Goal: Task Accomplishment & Management: Manage account settings

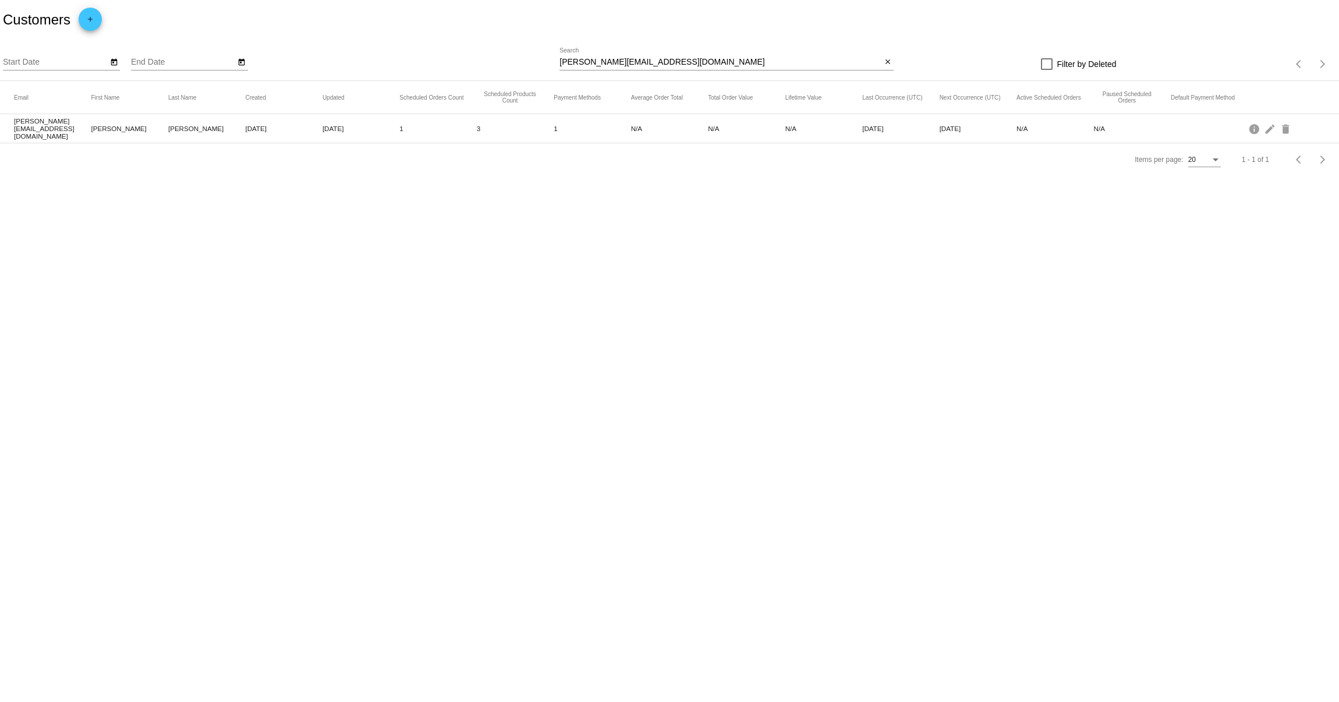
click at [726, 61] on input "[PERSON_NAME][EMAIL_ADDRESS][DOMAIN_NAME]" at bounding box center [721, 62] width 322 height 9
click at [1270, 126] on mat-icon "edit" at bounding box center [1271, 128] width 14 height 18
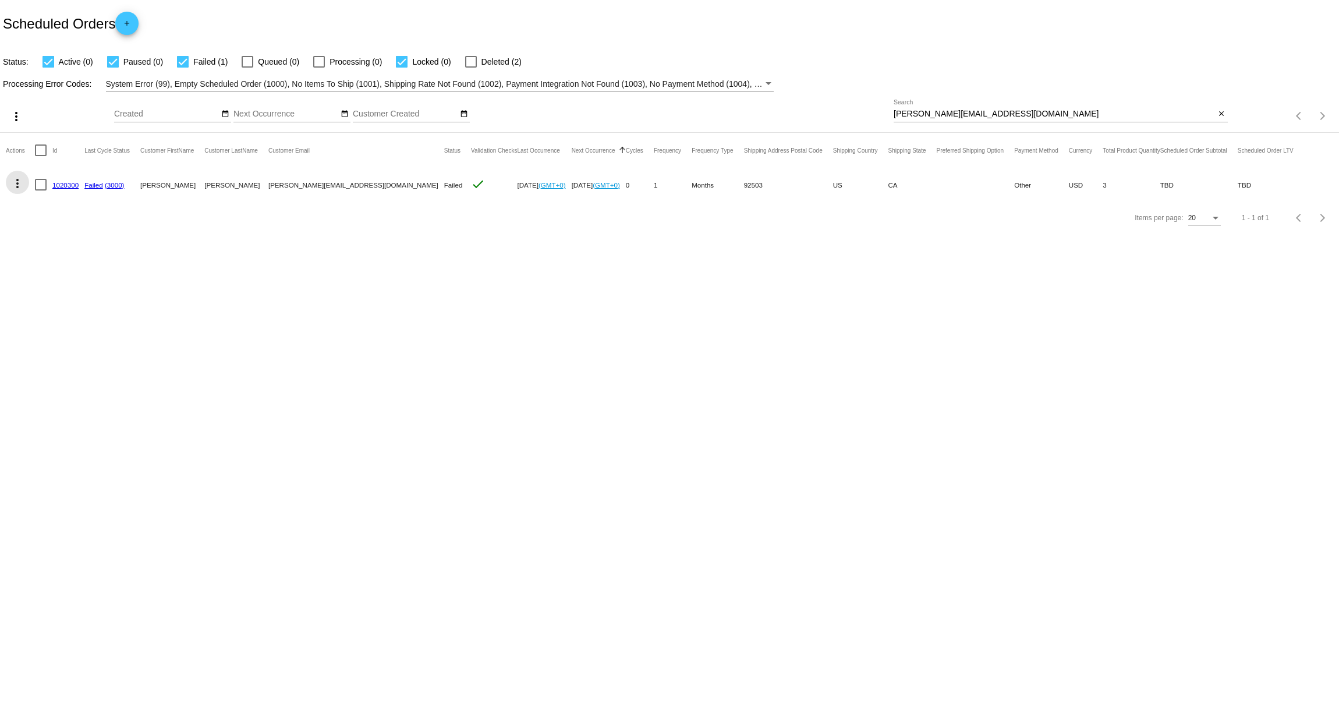
click at [17, 183] on mat-icon "more_vert" at bounding box center [17, 183] width 14 height 14
click at [55, 327] on span "View / Edit" at bounding box center [60, 323] width 38 height 9
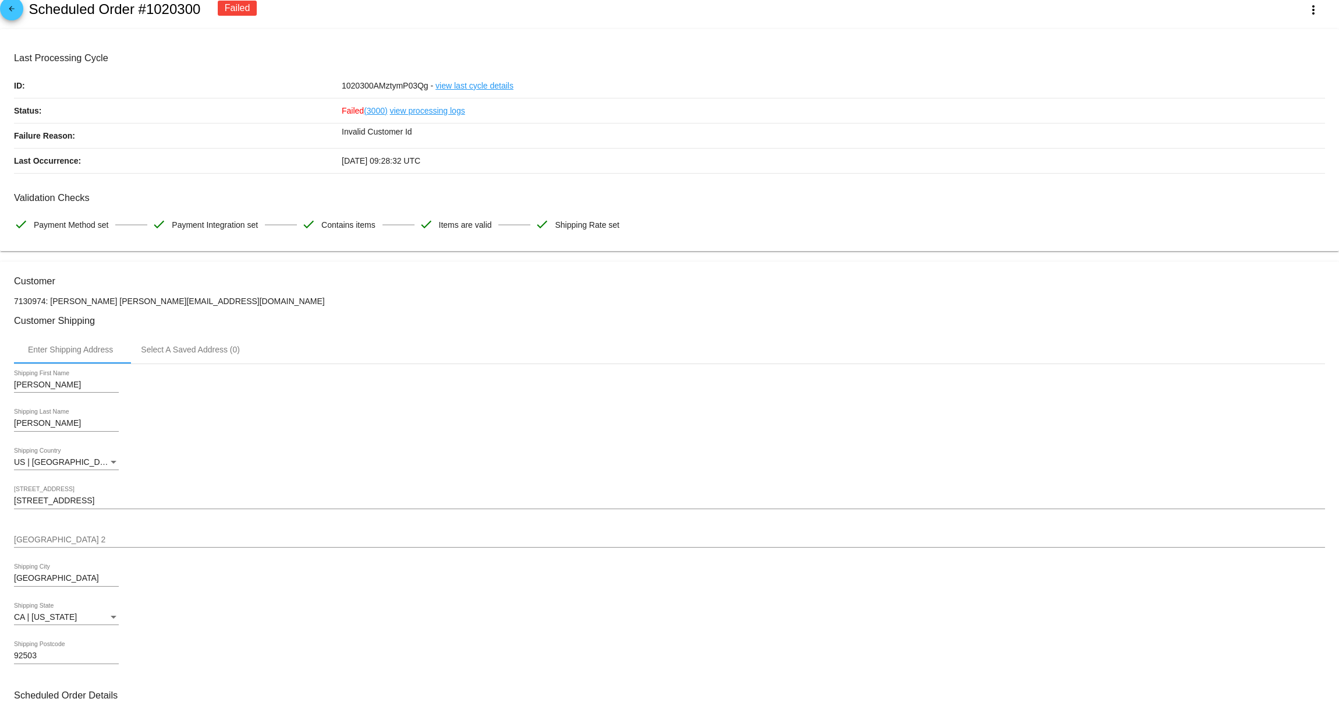
scroll to position [11, 0]
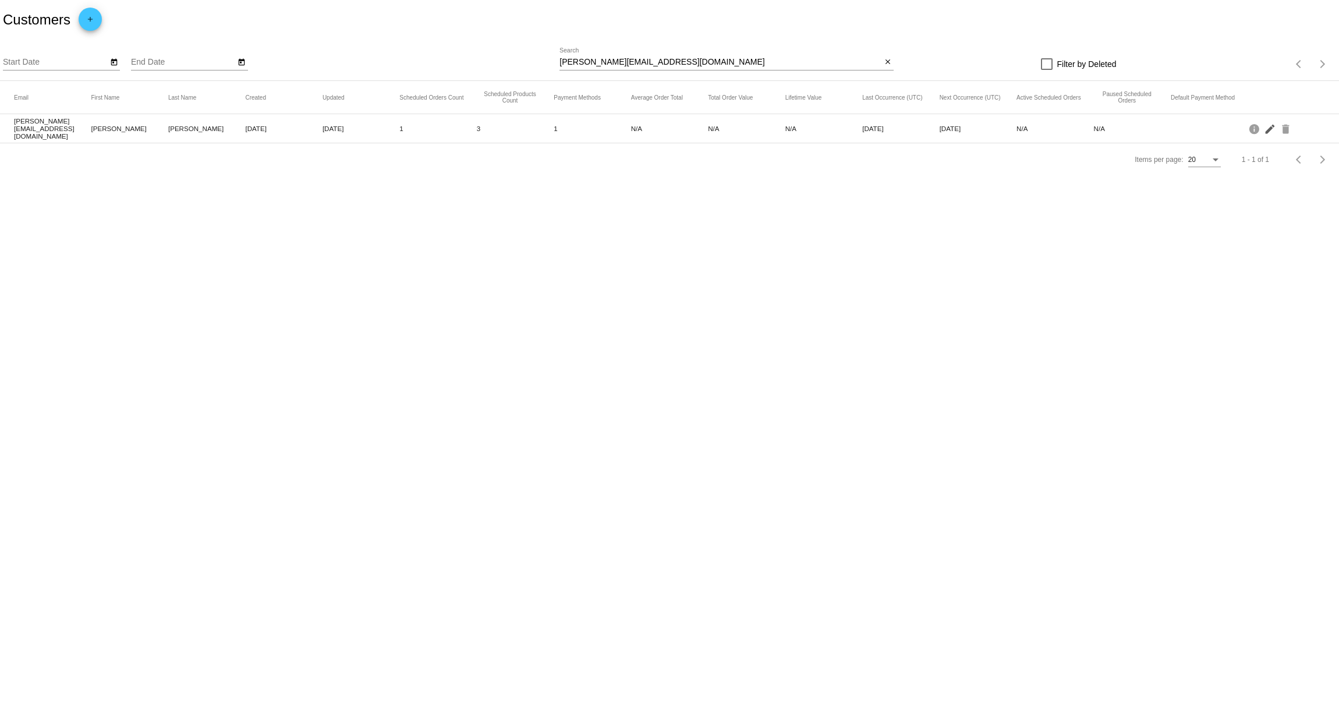
click at [1275, 130] on mat-icon "edit" at bounding box center [1271, 128] width 14 height 18
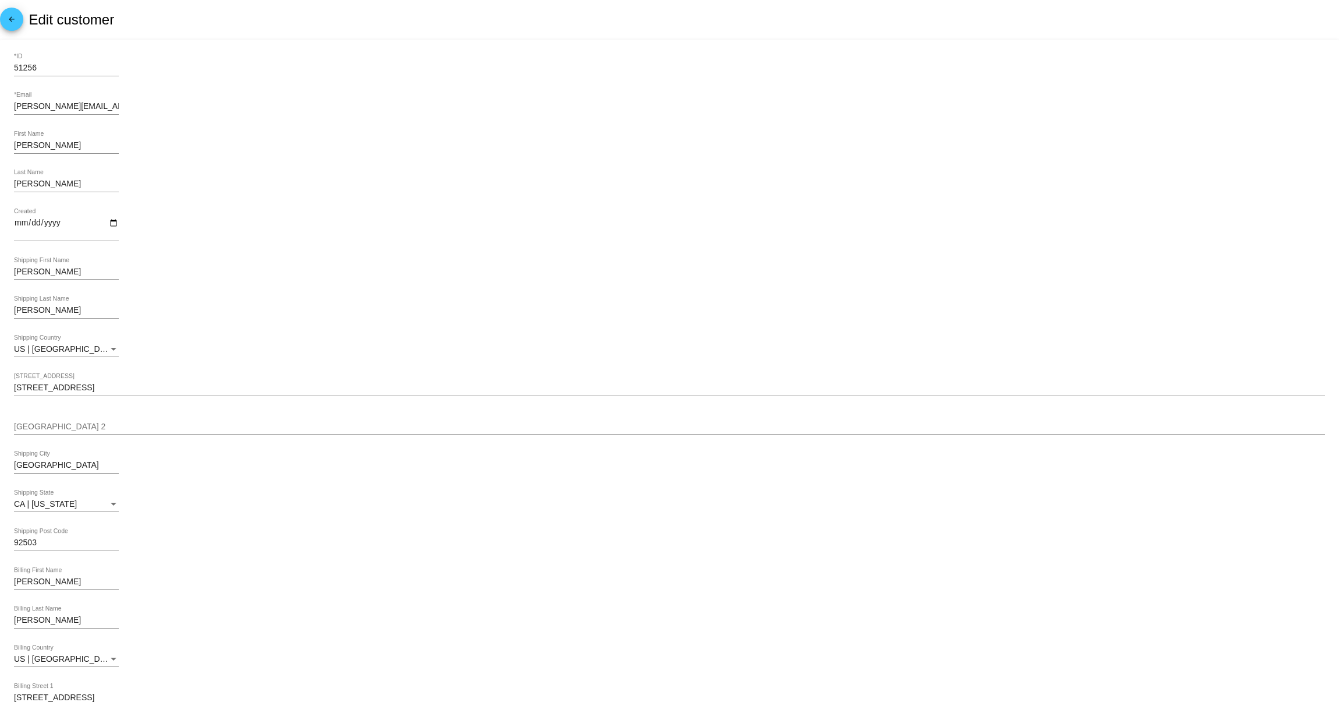
click at [63, 63] on div "51256 *ID" at bounding box center [66, 65] width 105 height 23
drag, startPoint x: 67, startPoint y: 70, endPoint x: -35, endPoint y: 62, distance: 102.2
click at [0, 62] on html "arrow_back Edit customer 51256 *ID andrea.mendoza_94@yahoo.com *Email Andrea Fi…" at bounding box center [669, 351] width 1339 height 702
paste input "975"
type input "975"
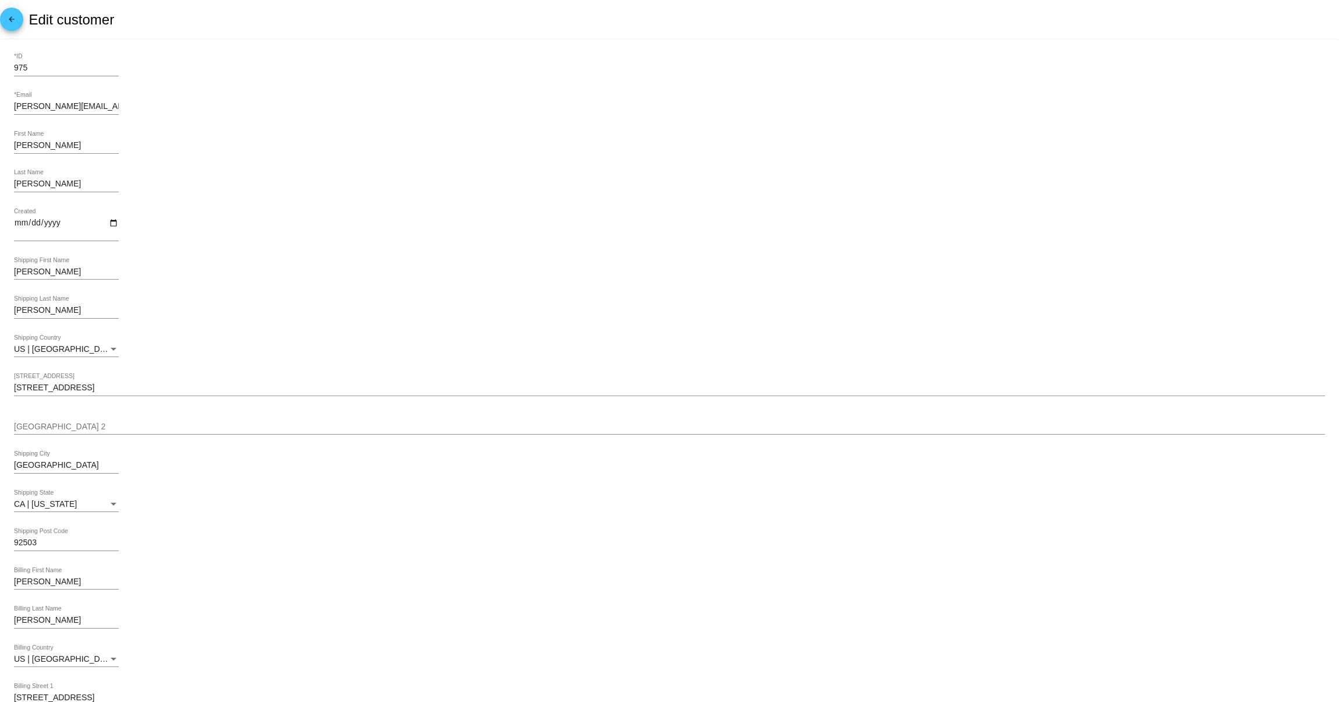
click at [526, 200] on div "Mendoza Last Name" at bounding box center [669, 185] width 1311 height 33
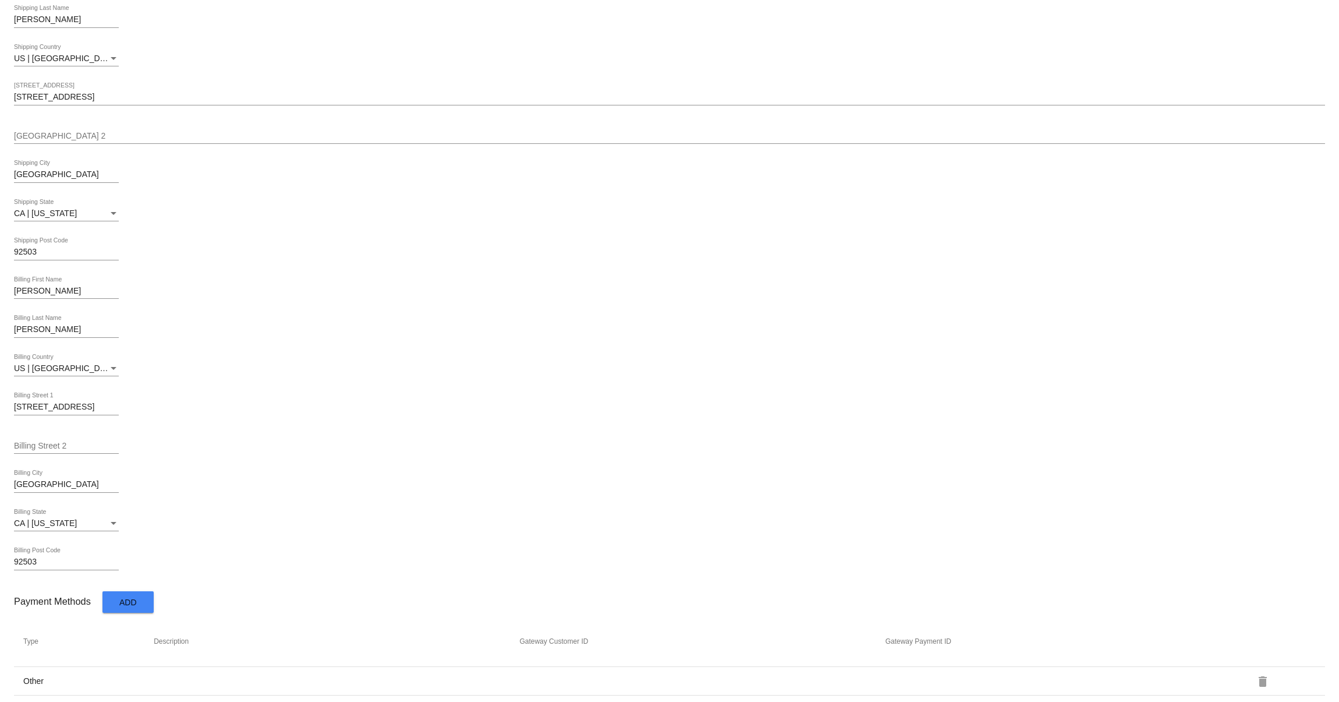
scroll to position [344, 0]
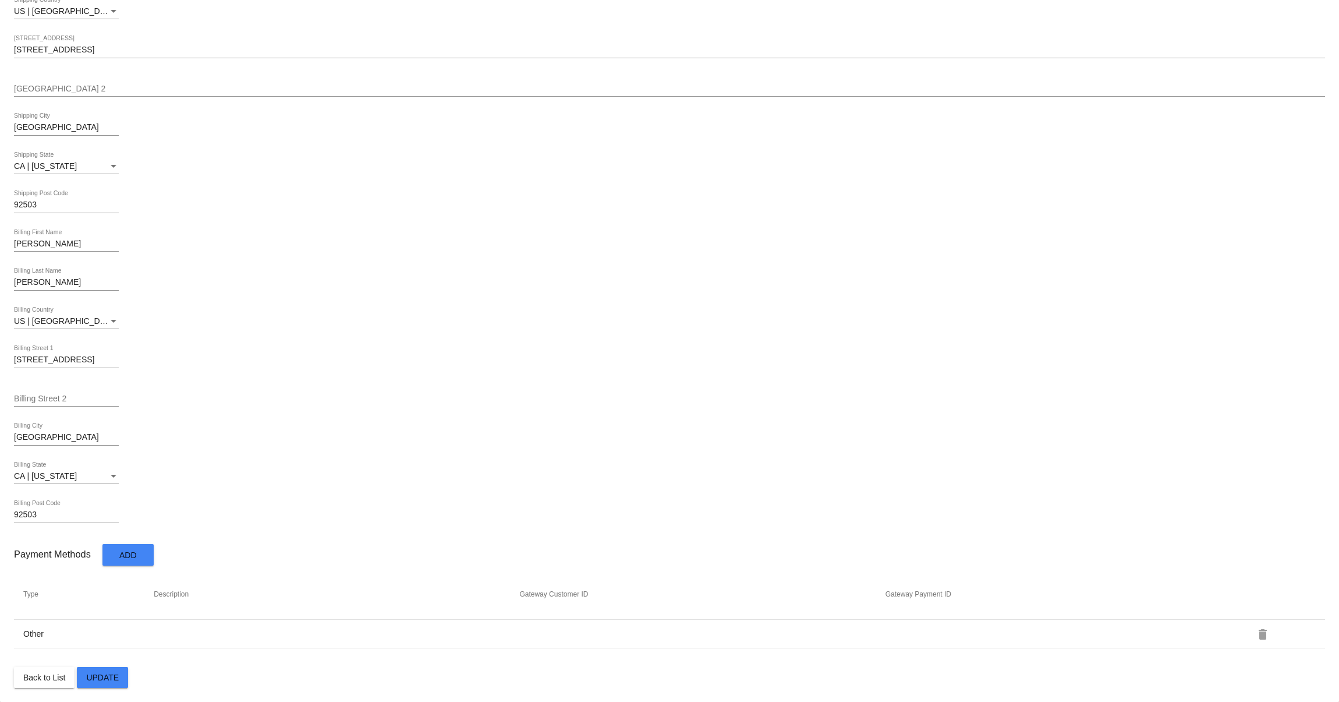
click at [115, 681] on span "Update" at bounding box center [102, 677] width 33 height 9
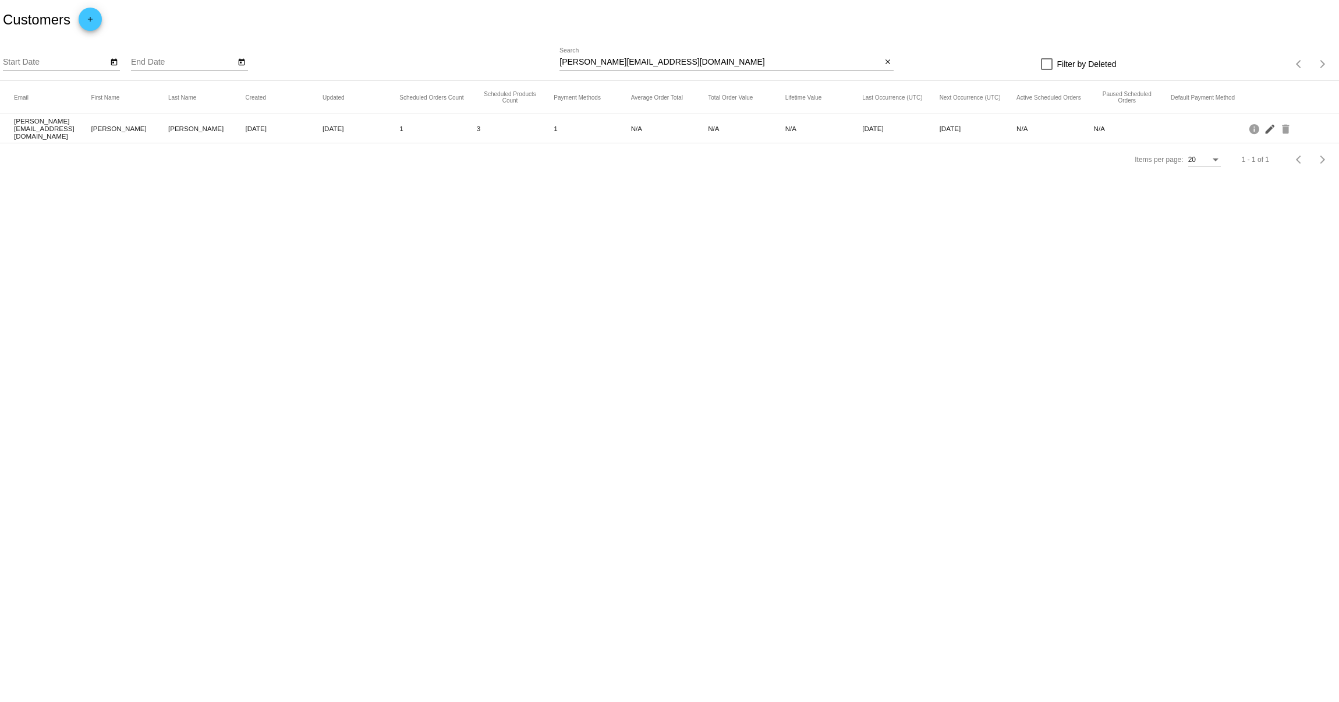
click at [1274, 131] on mat-icon "edit" at bounding box center [1271, 128] width 14 height 18
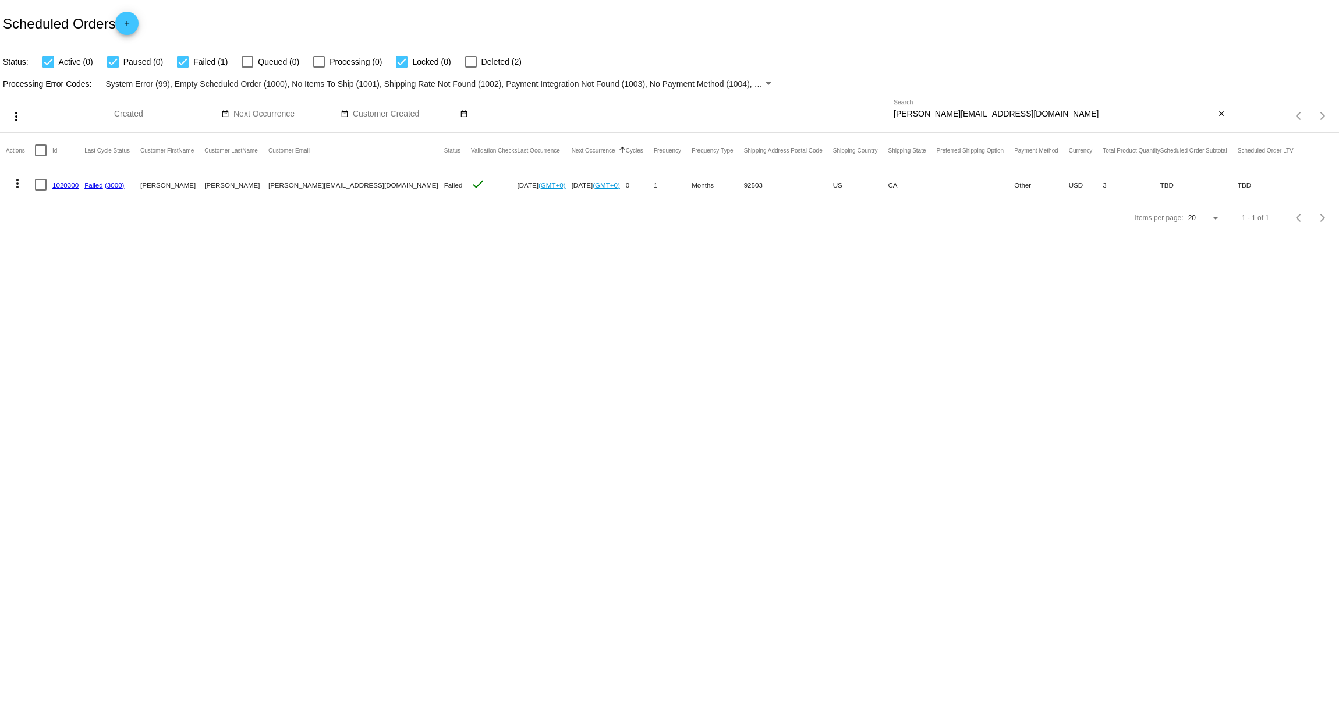
click at [20, 190] on mat-icon "more_vert" at bounding box center [17, 183] width 14 height 14
click at [79, 294] on span "Restart Processing" at bounding box center [75, 295] width 69 height 9
click at [103, 187] on link "Processing" at bounding box center [100, 185] width 33 height 8
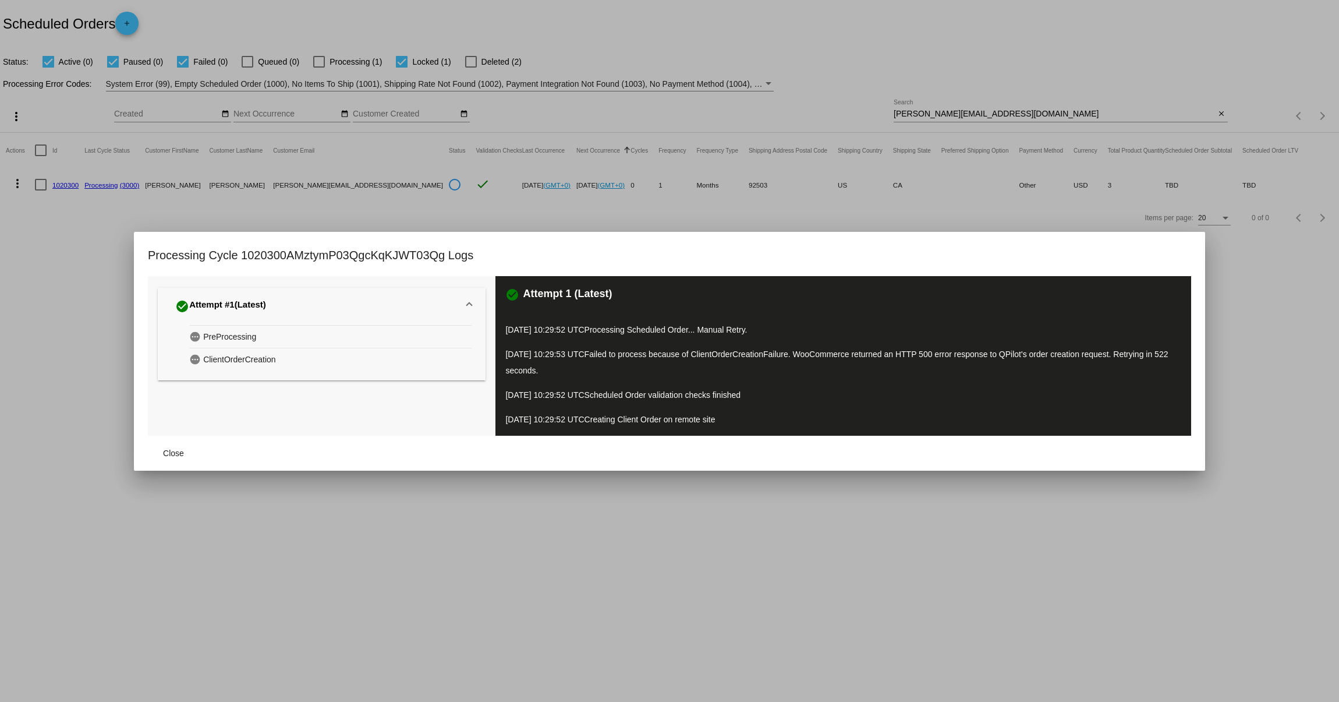
drag, startPoint x: 712, startPoint y: 412, endPoint x: 500, endPoint y: 296, distance: 241.9
click at [500, 296] on div "check_circle Attempt 1 (Latest) 09/15/2025 10:29:52 UTC Processing Scheduled Or…" at bounding box center [844, 356] width 696 height 160
click at [1231, 333] on div at bounding box center [669, 351] width 1339 height 702
